Goal: Task Accomplishment & Management: Manage account settings

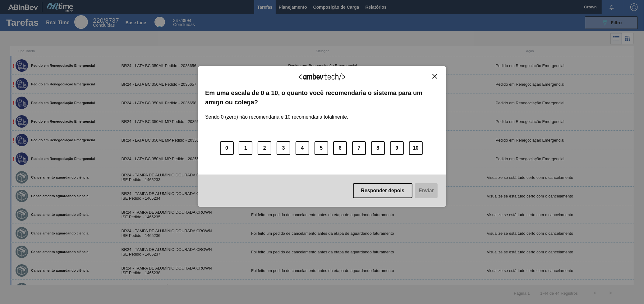
drag, startPoint x: 417, startPoint y: 84, endPoint x: 426, endPoint y: 84, distance: 8.4
click at [422, 84] on div "Agradecemos seu feedback!" at bounding box center [322, 81] width 234 height 15
click at [431, 78] on div "Agradecemos seu feedback!" at bounding box center [322, 81] width 234 height 15
click at [433, 76] on img "Close" at bounding box center [434, 76] width 5 height 5
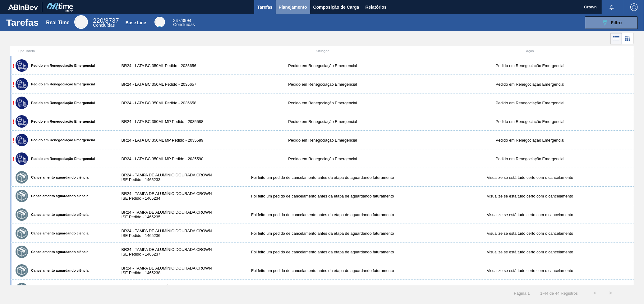
click at [299, 9] on span "Planejamento" at bounding box center [293, 6] width 28 height 7
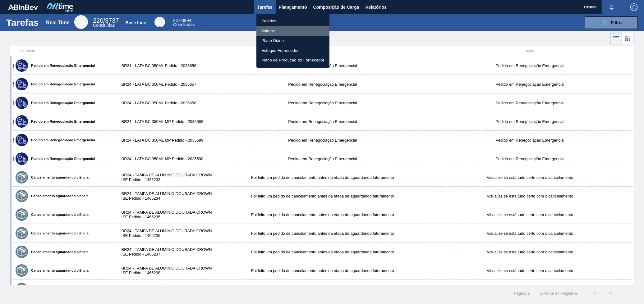
click at [284, 31] on li "Volume" at bounding box center [292, 31] width 73 height 10
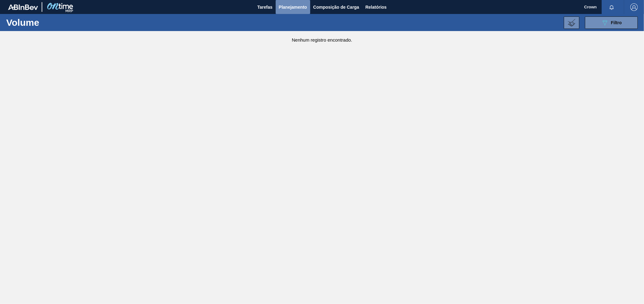
click at [292, 7] on span "Planejamento" at bounding box center [293, 6] width 28 height 7
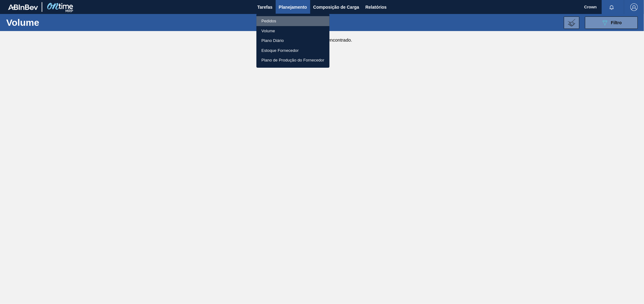
click at [266, 18] on li "Pedidos" at bounding box center [292, 21] width 73 height 10
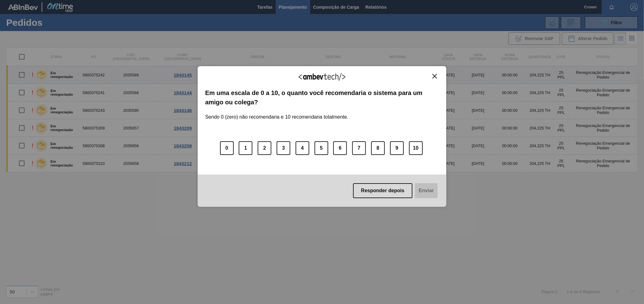
click at [437, 74] on button "Close" at bounding box center [434, 76] width 8 height 5
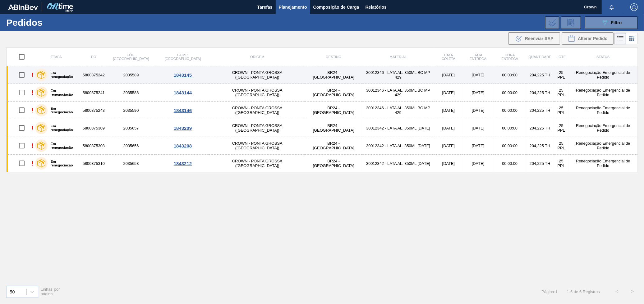
click at [364, 78] on td "30012346 - LATA AL. 350ML BC MP 429" at bounding box center [398, 75] width 73 height 18
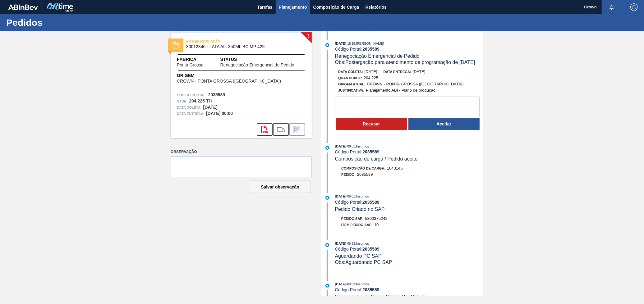
click at [299, 9] on span "Planejamento" at bounding box center [293, 6] width 28 height 7
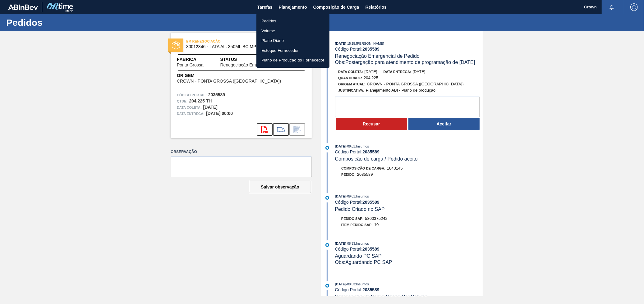
click at [286, 23] on li "Pedidos" at bounding box center [292, 21] width 73 height 10
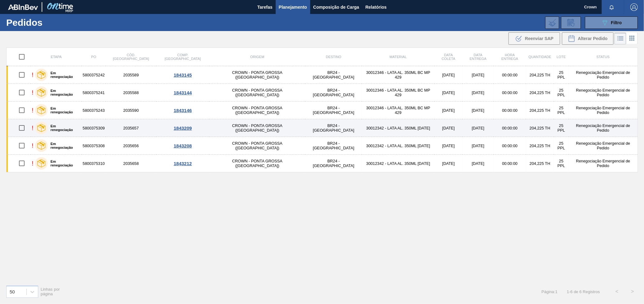
click at [362, 125] on td "30012342 - LATA AL. 350ML [DATE]" at bounding box center [398, 128] width 73 height 18
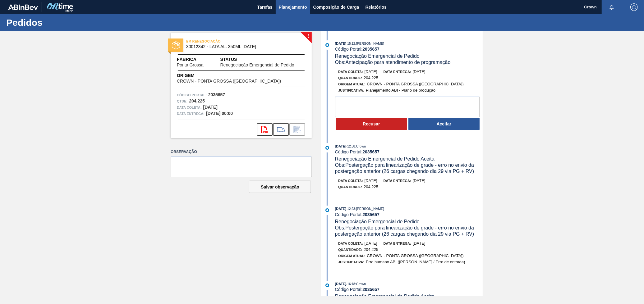
click at [277, 12] on button "Planejamento" at bounding box center [293, 7] width 34 height 14
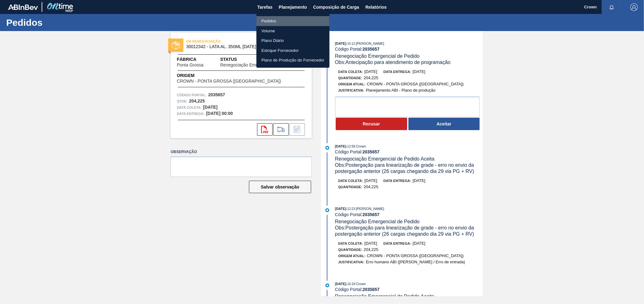
click at [278, 20] on li "Pedidos" at bounding box center [292, 21] width 73 height 10
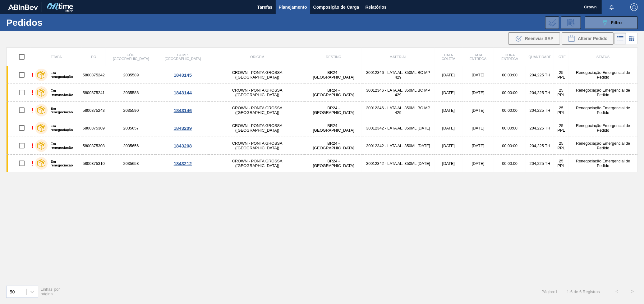
click at [26, 57] on input "checkbox" at bounding box center [21, 56] width 13 height 13
checkbox input "true"
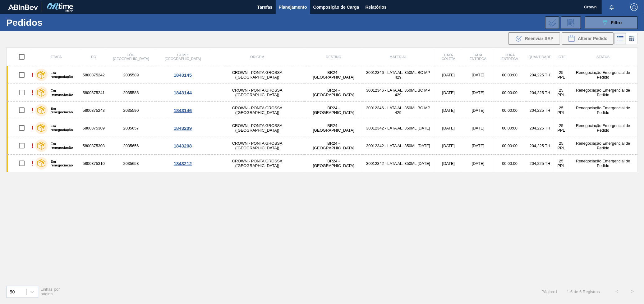
checkbox input "true"
click at [259, 294] on span "6 Linhas selecionadas" at bounding box center [275, 291] width 53 height 7
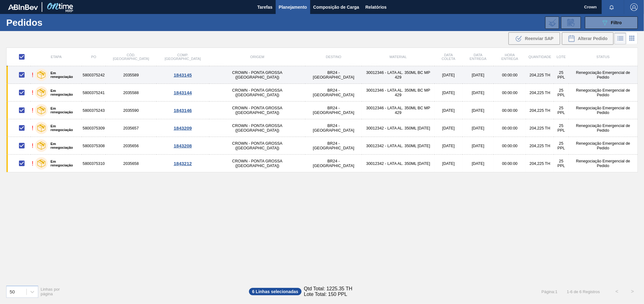
drag, startPoint x: 191, startPoint y: 70, endPoint x: 126, endPoint y: 67, distance: 64.7
click at [126, 67] on td "2035589" at bounding box center [131, 75] width 51 height 18
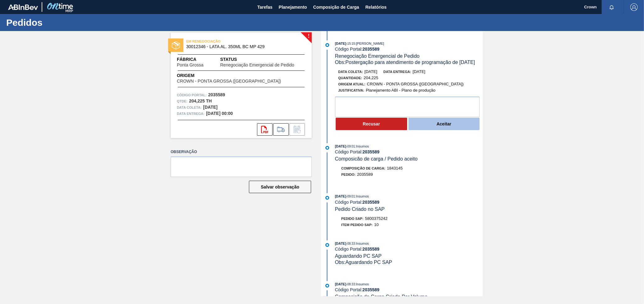
click at [443, 129] on button "Aceitar" at bounding box center [443, 124] width 71 height 12
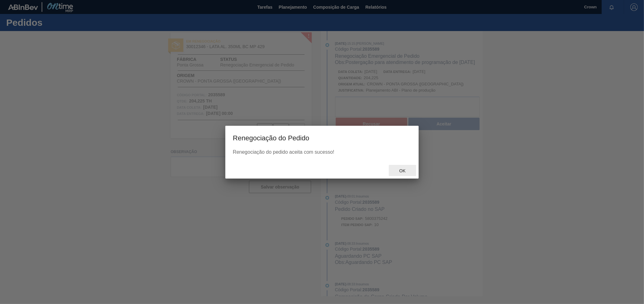
click at [407, 173] on span "Ok" at bounding box center [402, 170] width 16 height 5
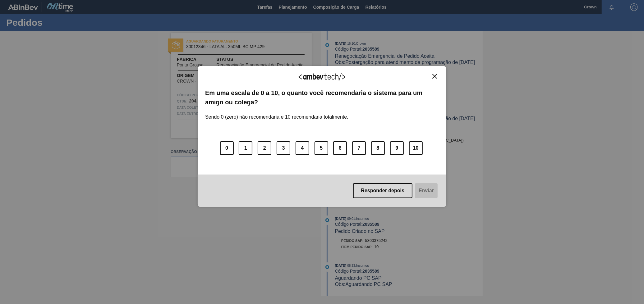
click at [434, 81] on div "Agradecemos seu feedback!" at bounding box center [322, 81] width 234 height 15
click at [433, 72] on div "Agradecemos seu feedback! Em uma escala de 0 a 10, o quanto você recomendaria o…" at bounding box center [322, 136] width 249 height 141
drag, startPoint x: 437, startPoint y: 76, endPoint x: 431, endPoint y: 80, distance: 7.3
click at [433, 78] on button "Close" at bounding box center [434, 76] width 8 height 5
click at [431, 80] on div "Quantidade : 204,225" at bounding box center [412, 78] width 148 height 6
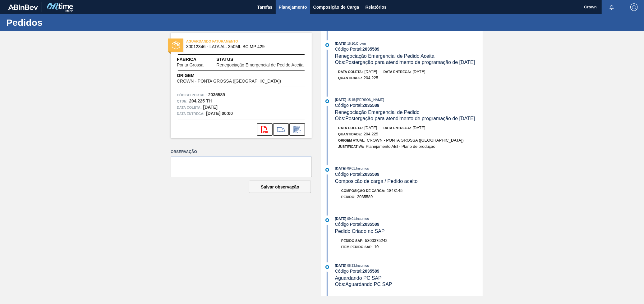
click at [291, 4] on span "Planejamento" at bounding box center [293, 6] width 28 height 7
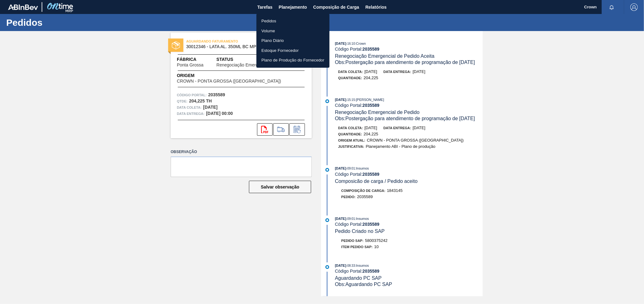
click at [286, 21] on li "Pedidos" at bounding box center [292, 21] width 73 height 10
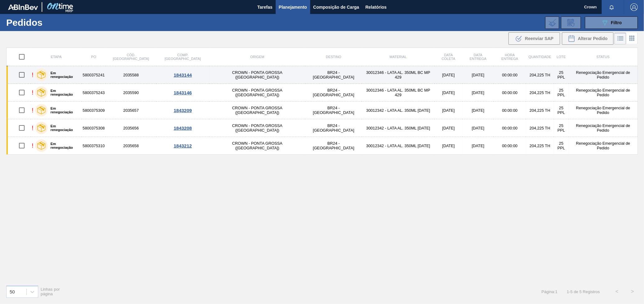
click at [362, 76] on td "30012346 - LATA AL. 350ML BC MP 429" at bounding box center [398, 75] width 73 height 18
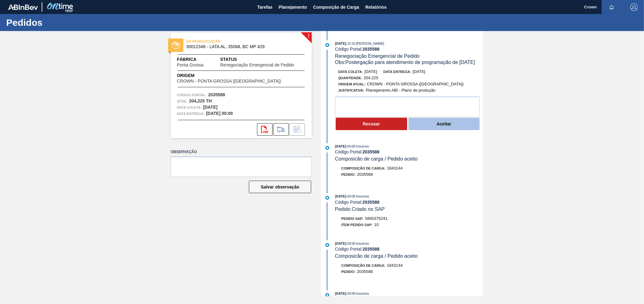
click at [424, 124] on button "Aceitar" at bounding box center [443, 124] width 71 height 12
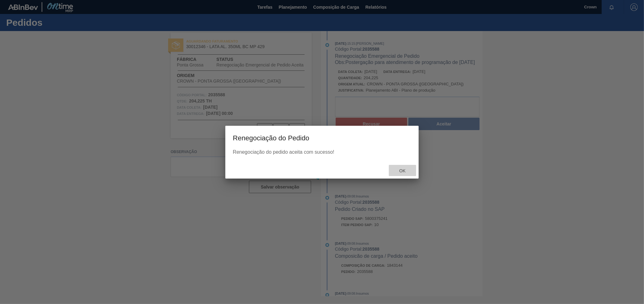
click at [405, 170] on span "Ok" at bounding box center [402, 170] width 16 height 5
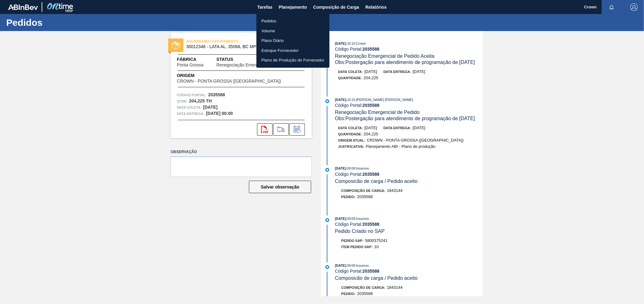
click at [280, 21] on li "Pedidos" at bounding box center [292, 21] width 73 height 10
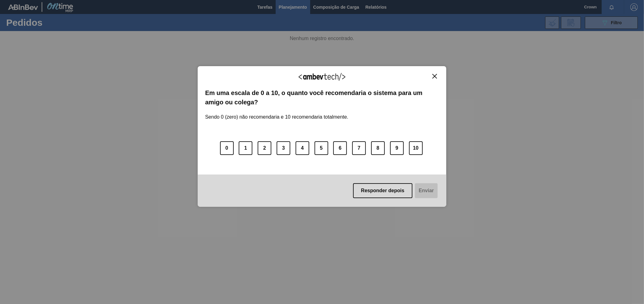
click at [434, 82] on div "Agradecemos seu feedback!" at bounding box center [322, 81] width 234 height 15
click at [434, 80] on div "Agradecemos seu feedback!" at bounding box center [322, 81] width 234 height 15
click at [434, 78] on img "Close" at bounding box center [434, 76] width 5 height 5
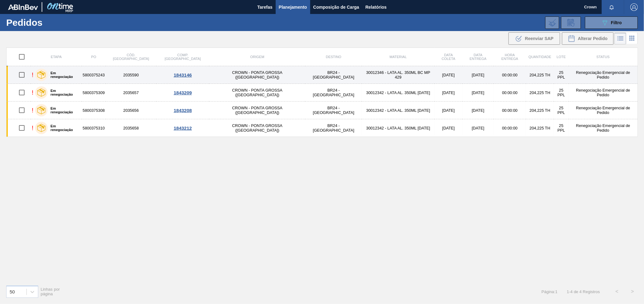
click at [362, 80] on td "30012346 - LATA AL. 350ML BC MP 429" at bounding box center [398, 75] width 73 height 18
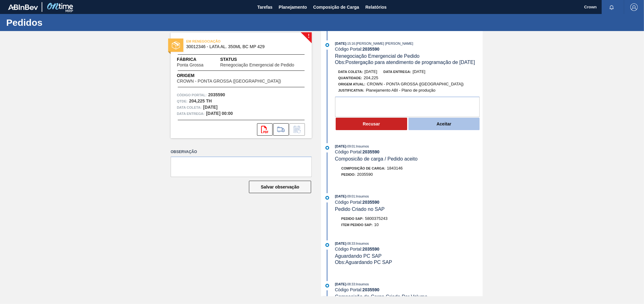
click at [422, 128] on button "Aceitar" at bounding box center [443, 124] width 71 height 12
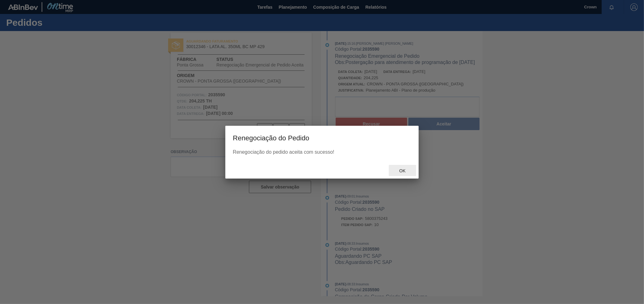
click at [404, 166] on div "Ok" at bounding box center [402, 170] width 27 height 11
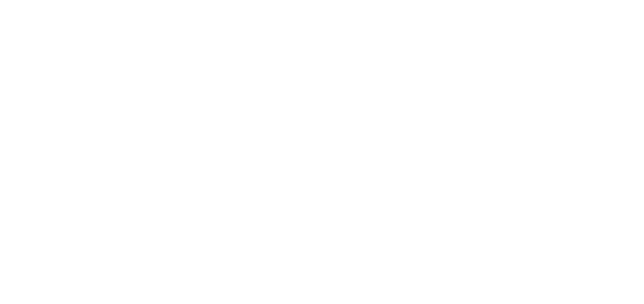
click at [298, 0] on html at bounding box center [322, 0] width 644 height 0
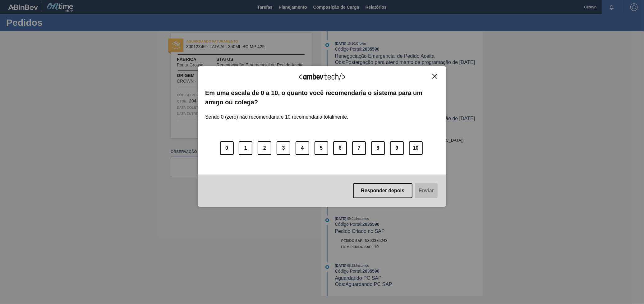
click at [437, 80] on div "Agradecemos seu feedback!" at bounding box center [322, 81] width 234 height 15
click at [403, 187] on button "Responder depois" at bounding box center [383, 190] width 60 height 15
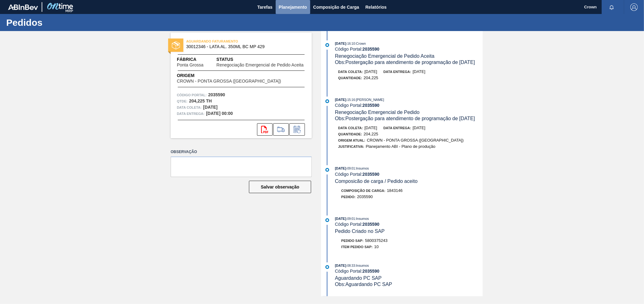
click at [291, 5] on span "Planejamento" at bounding box center [293, 6] width 28 height 7
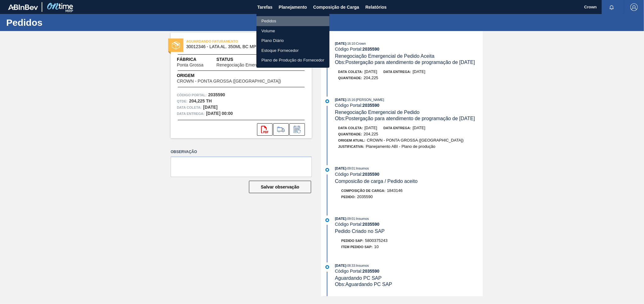
click at [286, 20] on li "Pedidos" at bounding box center [292, 21] width 73 height 10
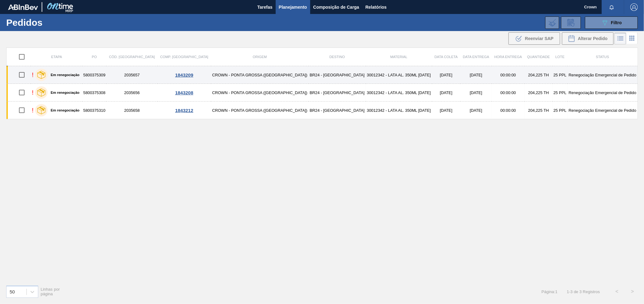
click at [309, 77] on td "BR24 - [GEOGRAPHIC_DATA]" at bounding box center [337, 75] width 57 height 18
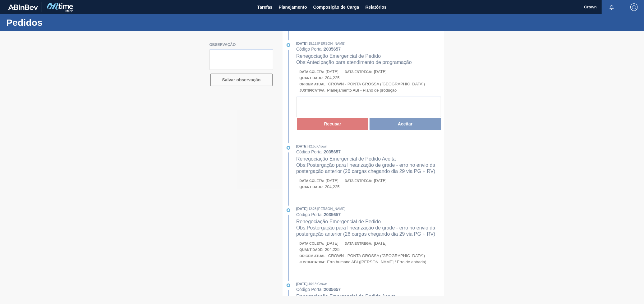
click at [405, 130] on div at bounding box center [322, 167] width 644 height 273
drag, startPoint x: 405, startPoint y: 131, endPoint x: 404, endPoint y: 125, distance: 5.8
click at [404, 125] on div at bounding box center [322, 167] width 644 height 273
click at [406, 126] on div at bounding box center [322, 167] width 644 height 273
drag, startPoint x: 393, startPoint y: 113, endPoint x: 395, endPoint y: 120, distance: 6.6
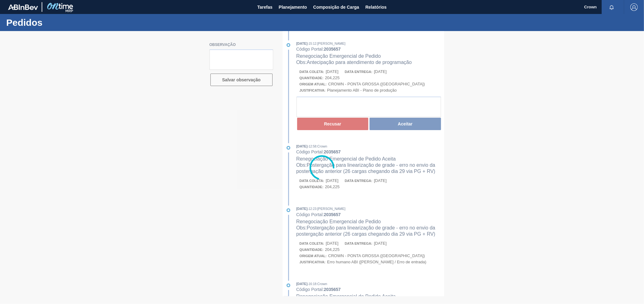
click at [390, 115] on div at bounding box center [322, 167] width 644 height 273
click at [395, 120] on div at bounding box center [322, 167] width 644 height 273
drag, startPoint x: 395, startPoint y: 120, endPoint x: 390, endPoint y: 119, distance: 4.4
click at [390, 119] on div at bounding box center [322, 167] width 644 height 273
drag, startPoint x: 392, startPoint y: 104, endPoint x: 391, endPoint y: 108, distance: 3.8
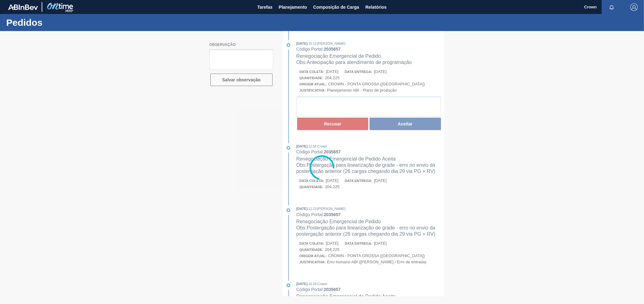
click at [391, 108] on div at bounding box center [322, 167] width 644 height 273
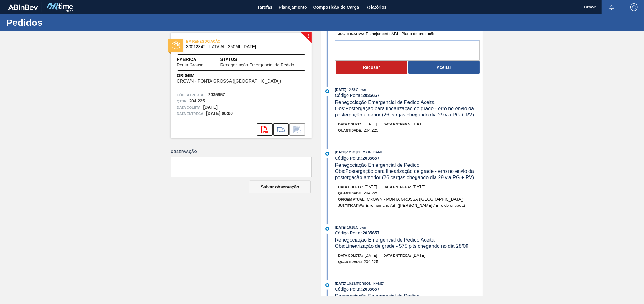
scroll to position [35, 0]
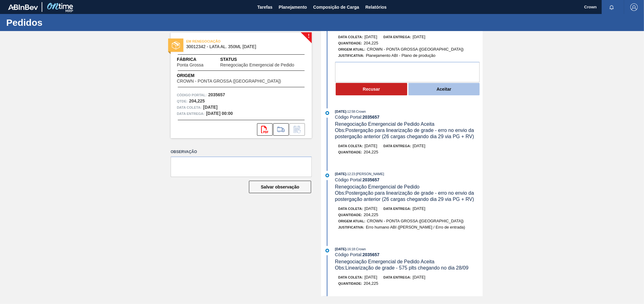
click at [443, 94] on button "Aceitar" at bounding box center [443, 89] width 71 height 12
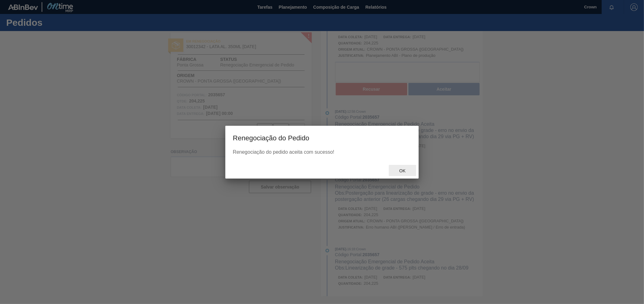
scroll to position [92, 0]
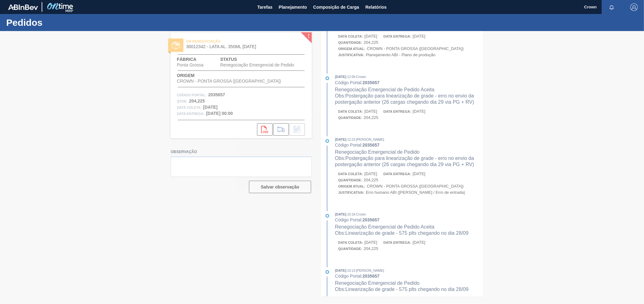
click at [401, 169] on div at bounding box center [322, 167] width 644 height 273
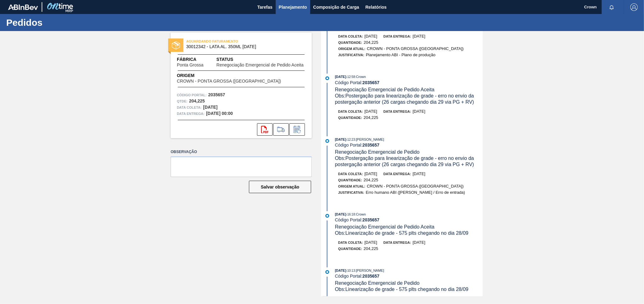
click at [299, 7] on span "Planejamento" at bounding box center [293, 6] width 28 height 7
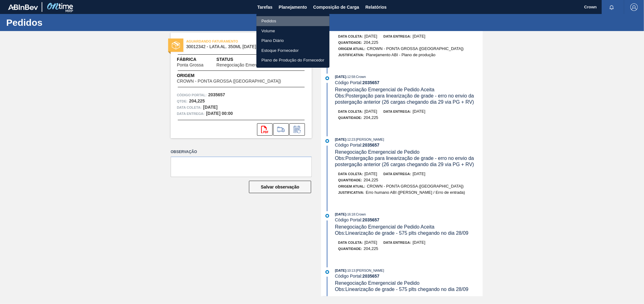
click at [295, 20] on li "Pedidos" at bounding box center [292, 21] width 73 height 10
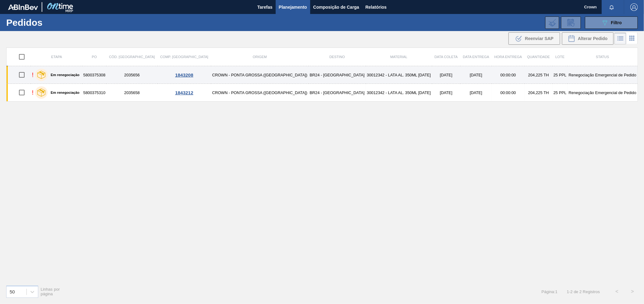
click at [254, 75] on td "CROWN - PONTA GROSSA ([GEOGRAPHIC_DATA])" at bounding box center [260, 75] width 98 height 18
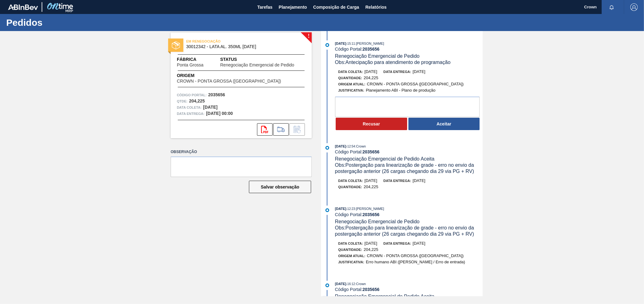
click at [427, 126] on button "Aceitar" at bounding box center [443, 124] width 71 height 12
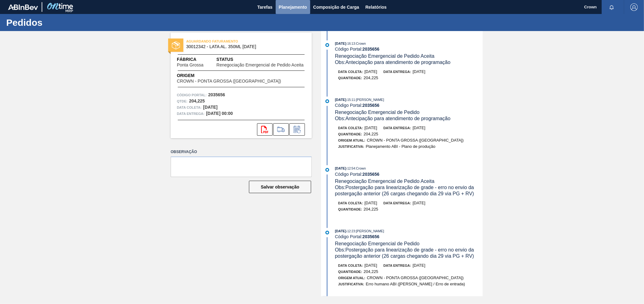
click at [301, 12] on button "Planejamento" at bounding box center [293, 7] width 34 height 14
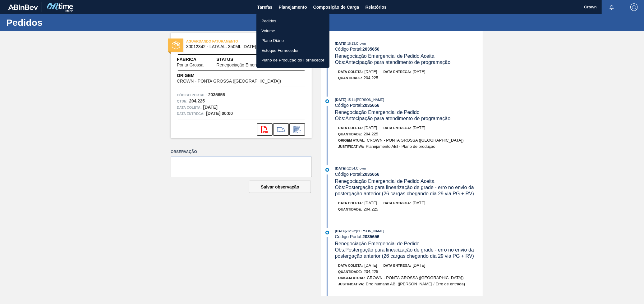
click at [293, 19] on li "Pedidos" at bounding box center [292, 21] width 73 height 10
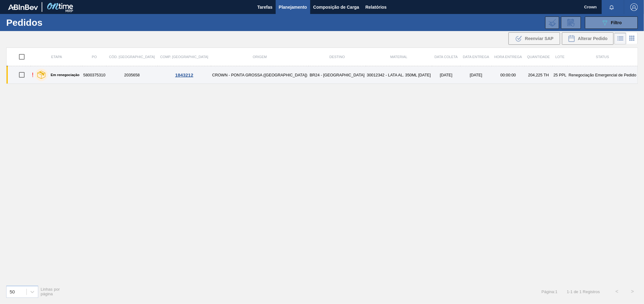
click at [266, 73] on td "CROWN - PONTA GROSSA ([GEOGRAPHIC_DATA])" at bounding box center [260, 75] width 98 height 18
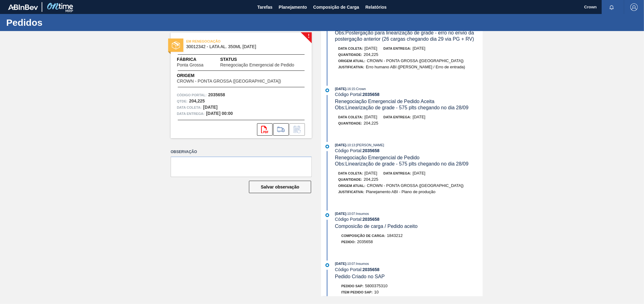
scroll to position [207, 0]
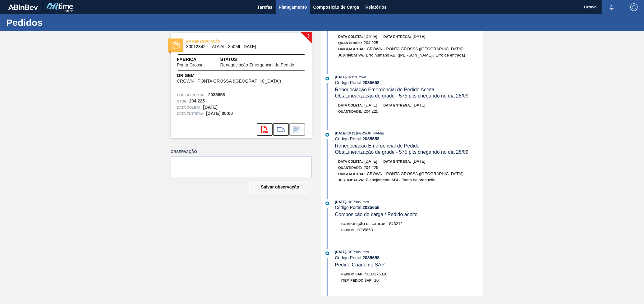
click at [297, 7] on span "Planejamento" at bounding box center [293, 6] width 28 height 7
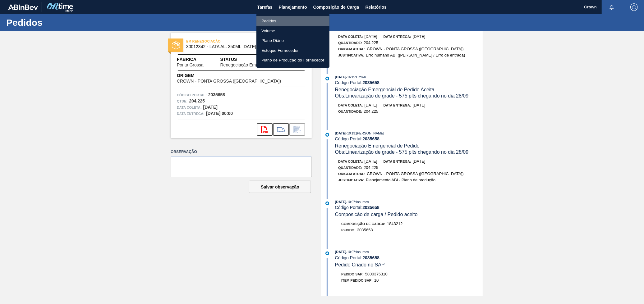
click at [281, 23] on li "Pedidos" at bounding box center [292, 21] width 73 height 10
